Goal: Communication & Community: Ask a question

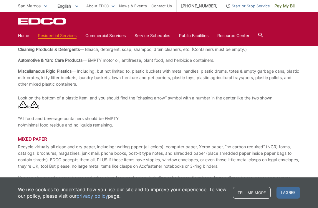
scroll to position [638, 0]
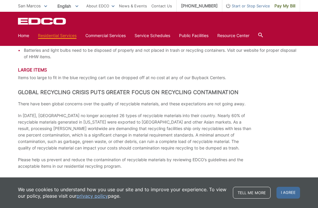
scroll to position [815, 0]
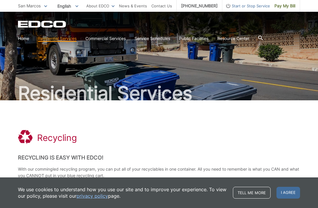
scroll to position [0, 0]
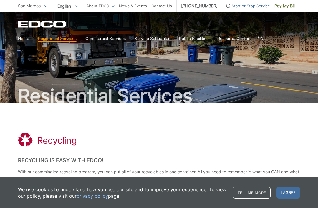
click at [161, 5] on link "Contact Us" at bounding box center [161, 6] width 21 height 6
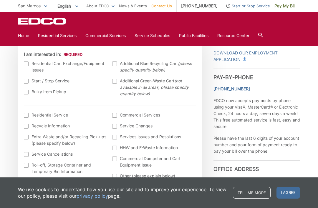
scroll to position [188, 0]
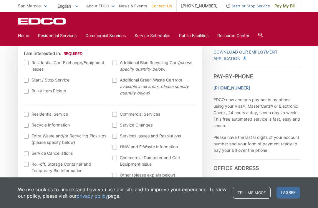
click at [27, 128] on label "Recycle Information" at bounding box center [65, 125] width 83 height 6
click at [0, 0] on input "Recycle Information" at bounding box center [0, 0] width 0 height 0
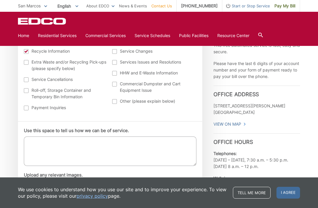
scroll to position [304, 0]
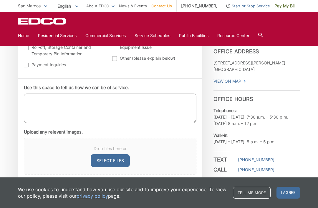
click at [35, 100] on textarea "Use this space to tell us how we can be of service." at bounding box center [110, 108] width 173 height 29
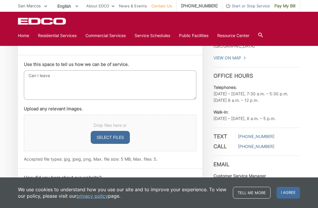
scroll to position [327, 0]
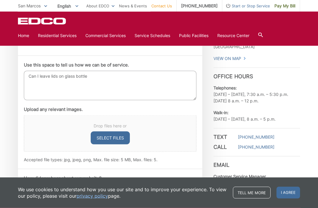
click at [79, 74] on textarea "Can I leave lids on glass bottle" at bounding box center [110, 85] width 173 height 29
click at [126, 75] on textarea "Can I leave lids on glass and plastic bottlesbottle" at bounding box center [110, 85] width 173 height 29
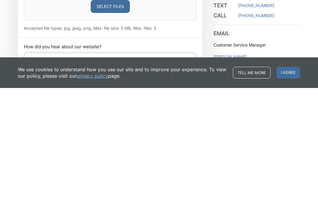
scroll to position [339, 0]
type textarea "Can I leave lids on glass and plastic bottles?"
click at [36, 173] on input "How did you hear about our website?" at bounding box center [110, 178] width 173 height 10
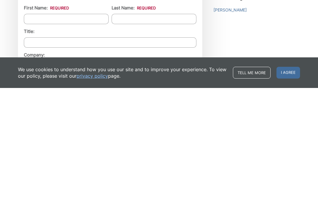
scroll to position [412, 0]
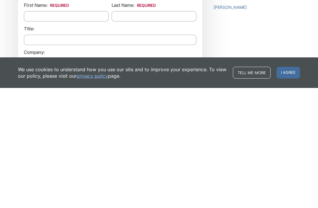
type input "Google"
click at [36, 131] on input "First Name: *" at bounding box center [66, 136] width 85 height 10
type input "[PERSON_NAME]"
click at [133, 131] on input "Last Name: *" at bounding box center [154, 136] width 85 height 10
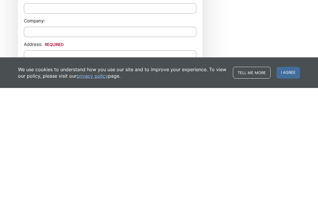
scroll to position [444, 0]
type input "[PERSON_NAME]"
click at [35, 169] on input "Address: *" at bounding box center [110, 174] width 173 height 10
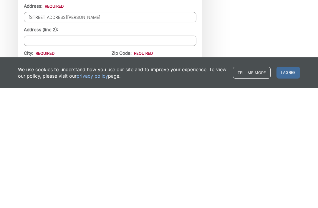
scroll to position [483, 0]
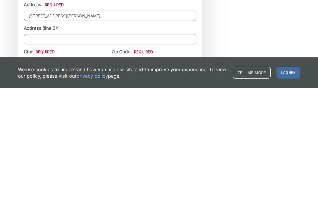
type input "[STREET_ADDRESS][PERSON_NAME]"
click at [34, 178] on input "City: *" at bounding box center [66, 183] width 85 height 10
type input "San Marcos"
click at [123, 178] on input "Zip Code: *" at bounding box center [141, 183] width 59 height 10
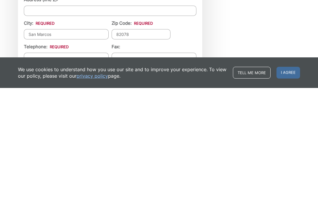
scroll to position [525, 0]
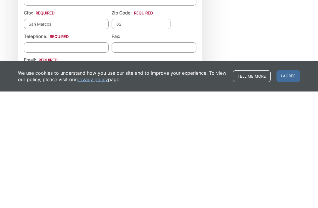
type input "8"
type input "92078"
click at [31, 159] on input "Telephone: *" at bounding box center [66, 164] width 85 height 10
type input "[PHONE_NUMBER]"
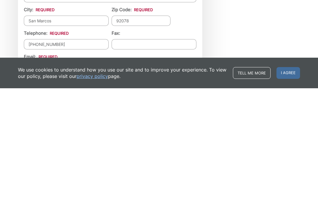
scroll to position [541, 0]
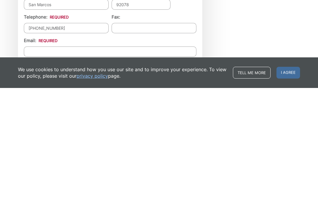
click at [34, 167] on input "Email *" at bounding box center [110, 172] width 173 height 10
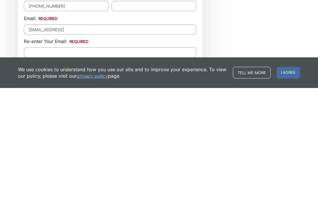
scroll to position [565, 0]
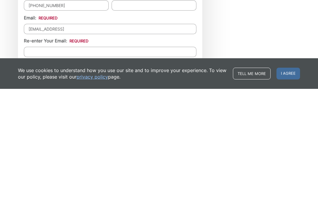
type input "[EMAIL_ADDRESS]"
click at [37, 166] on input "Re-enter Your Email:" at bounding box center [110, 171] width 173 height 10
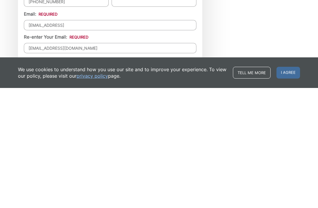
scroll to position [576, 0]
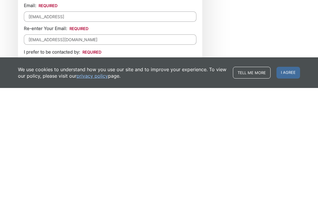
type input "[EMAIL_ADDRESS][DOMAIN_NAME]"
click at [60, 178] on label "Email" at bounding box center [64, 181] width 17 height 6
radio input "true"
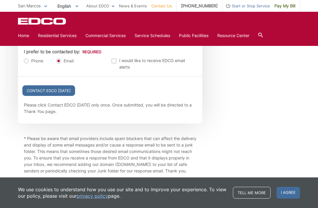
click at [46, 96] on input "Contact EDCO [DATE]" at bounding box center [48, 90] width 53 height 11
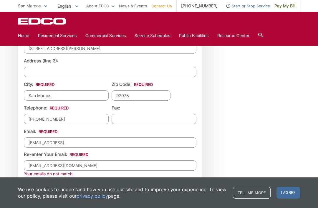
scroll to position [593, 0]
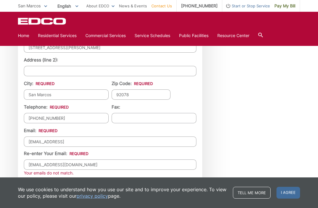
click at [72, 147] on input "[EMAIL_ADDRESS]" at bounding box center [110, 142] width 173 height 10
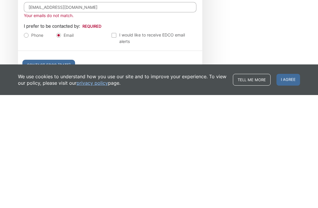
scroll to position [652, 0]
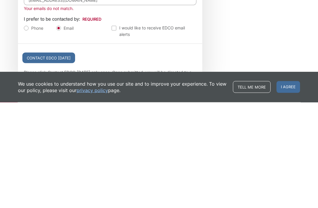
type input "[EMAIL_ADDRESS][DOMAIN_NAME]"
click at [57, 158] on input "Contact EDCO [DATE]" at bounding box center [48, 163] width 53 height 11
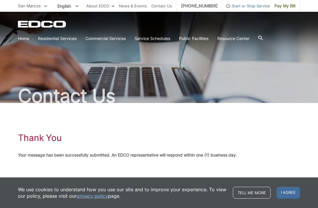
scroll to position [10, 0]
